Goal: Task Accomplishment & Management: Complete application form

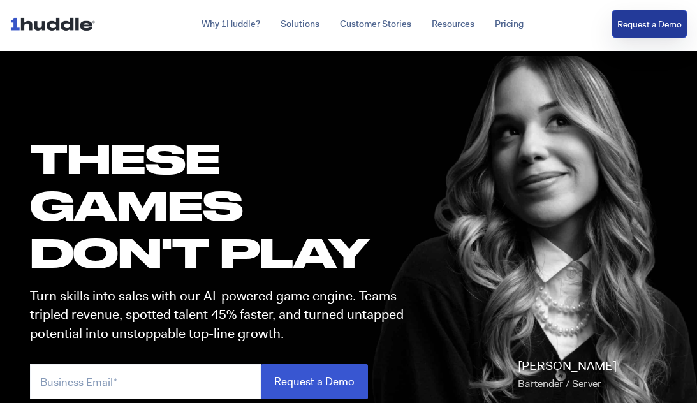
click at [619, 25] on link "Request a Demo" at bounding box center [650, 24] width 76 height 29
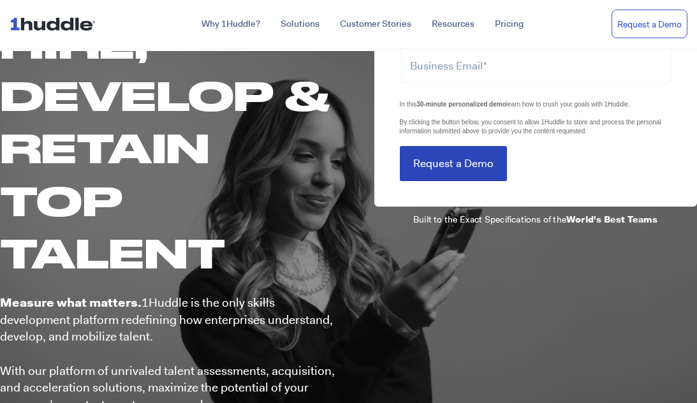
click at [440, 175] on input "Request a Demo" at bounding box center [453, 163] width 107 height 35
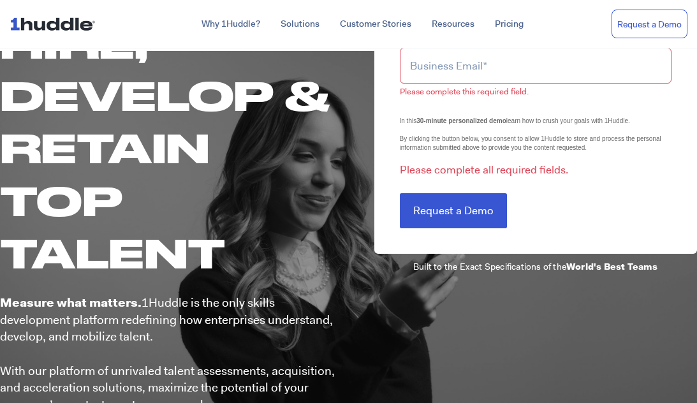
click at [483, 41] on nav "Why 1Huddle? How It Works Science of Learning Gamification What We Stand For FA…" at bounding box center [348, 24] width 697 height 48
click at [487, 68] on input "email" at bounding box center [536, 65] width 272 height 35
type input "jeannette@sandhillpr.com"
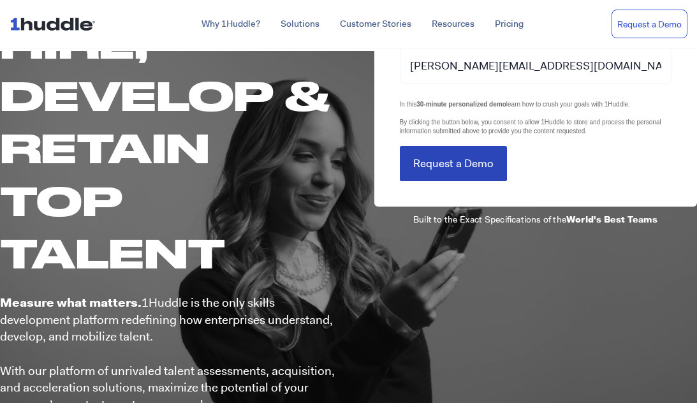
click at [445, 175] on input "Request a Demo" at bounding box center [453, 163] width 107 height 35
